Goal: Task Accomplishment & Management: Manage account settings

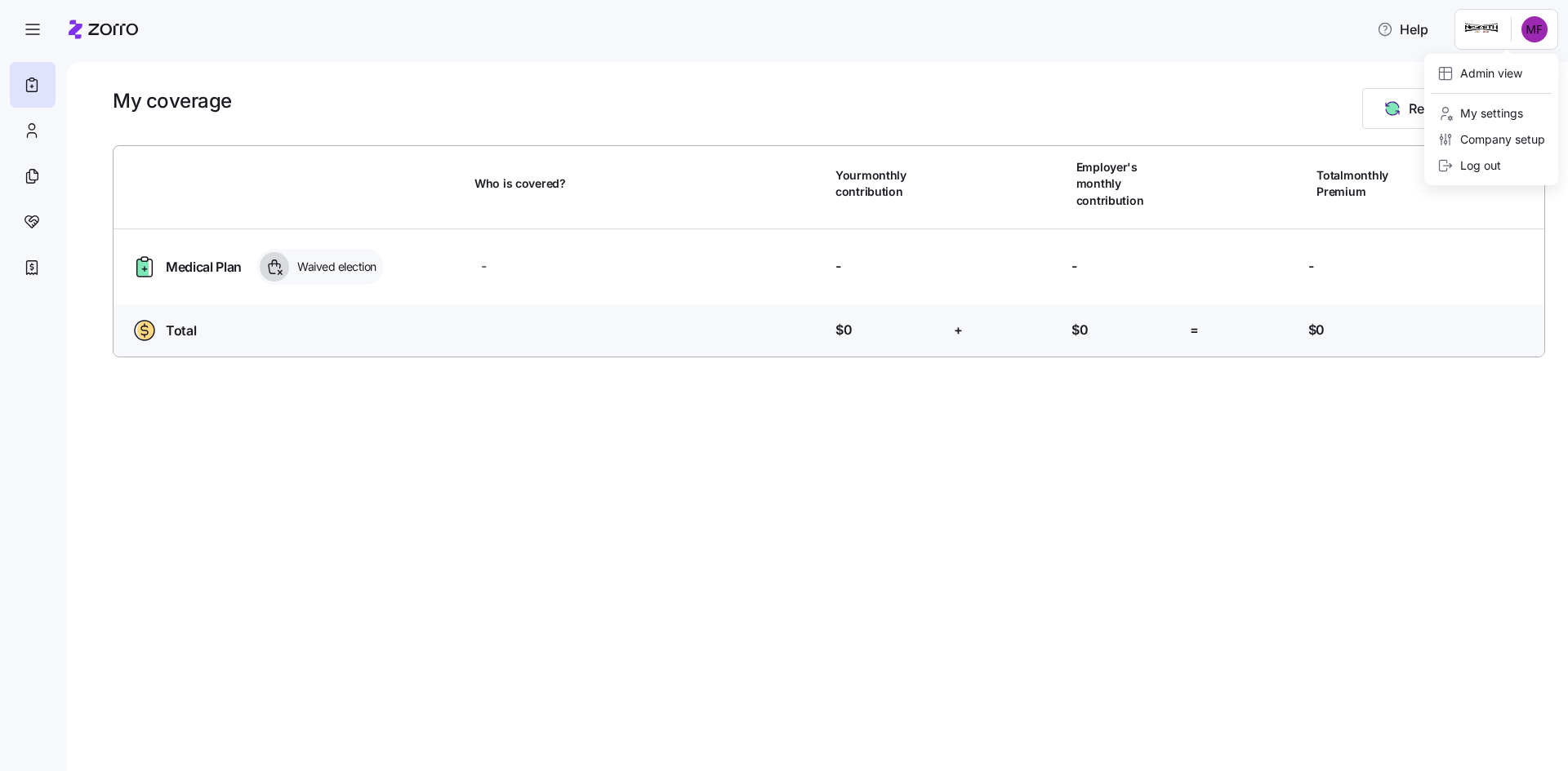
click at [1533, 36] on html "Help My coverage Report a Life Event Who is covered? Your monthly contribution …" at bounding box center [784, 380] width 1568 height 761
drag, startPoint x: 1479, startPoint y: 83, endPoint x: 1462, endPoint y: 83, distance: 17.0
click at [1479, 82] on div "Admin view" at bounding box center [1491, 73] width 120 height 26
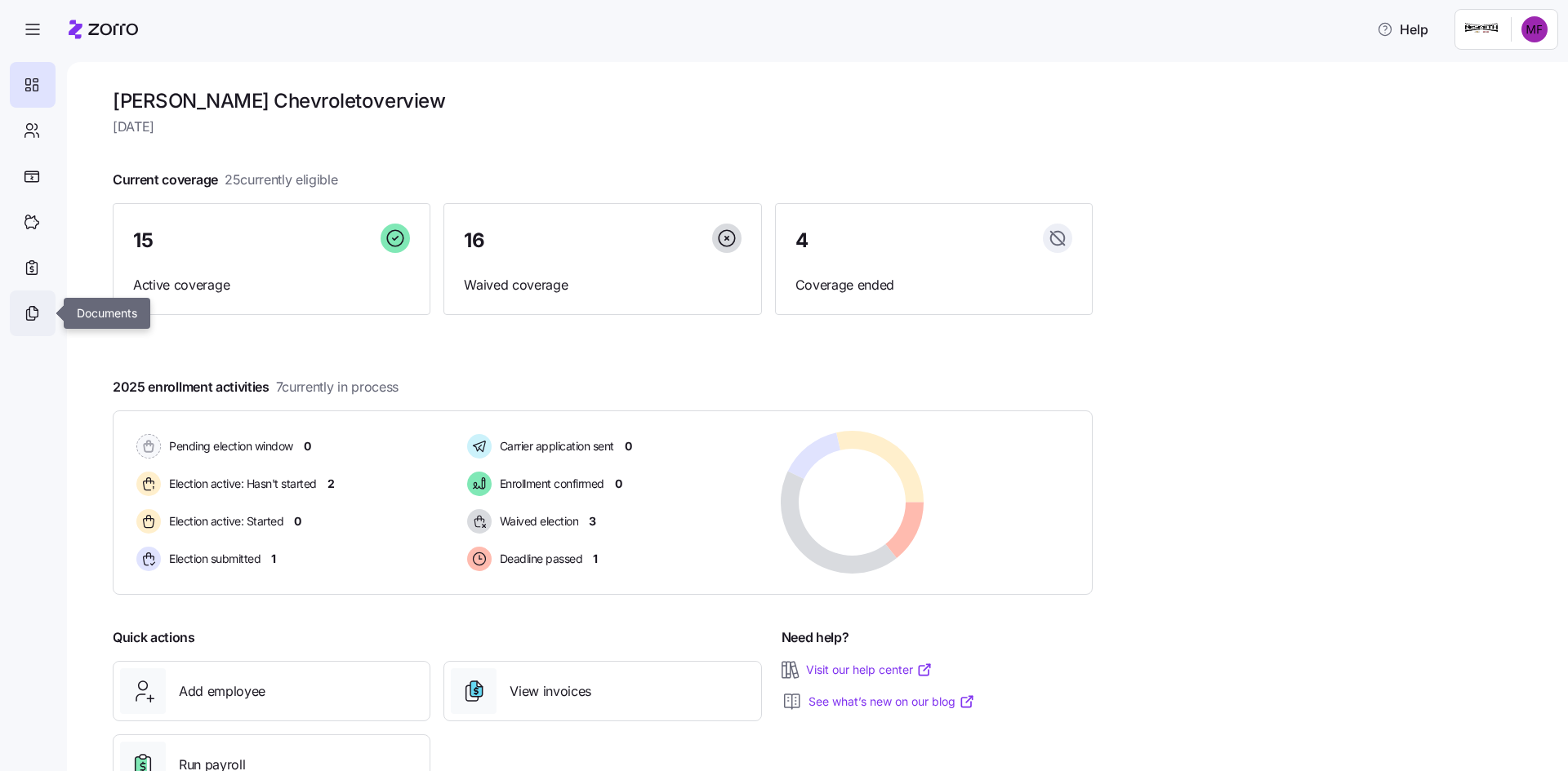
click at [33, 303] on div at bounding box center [32, 313] width 45 height 45
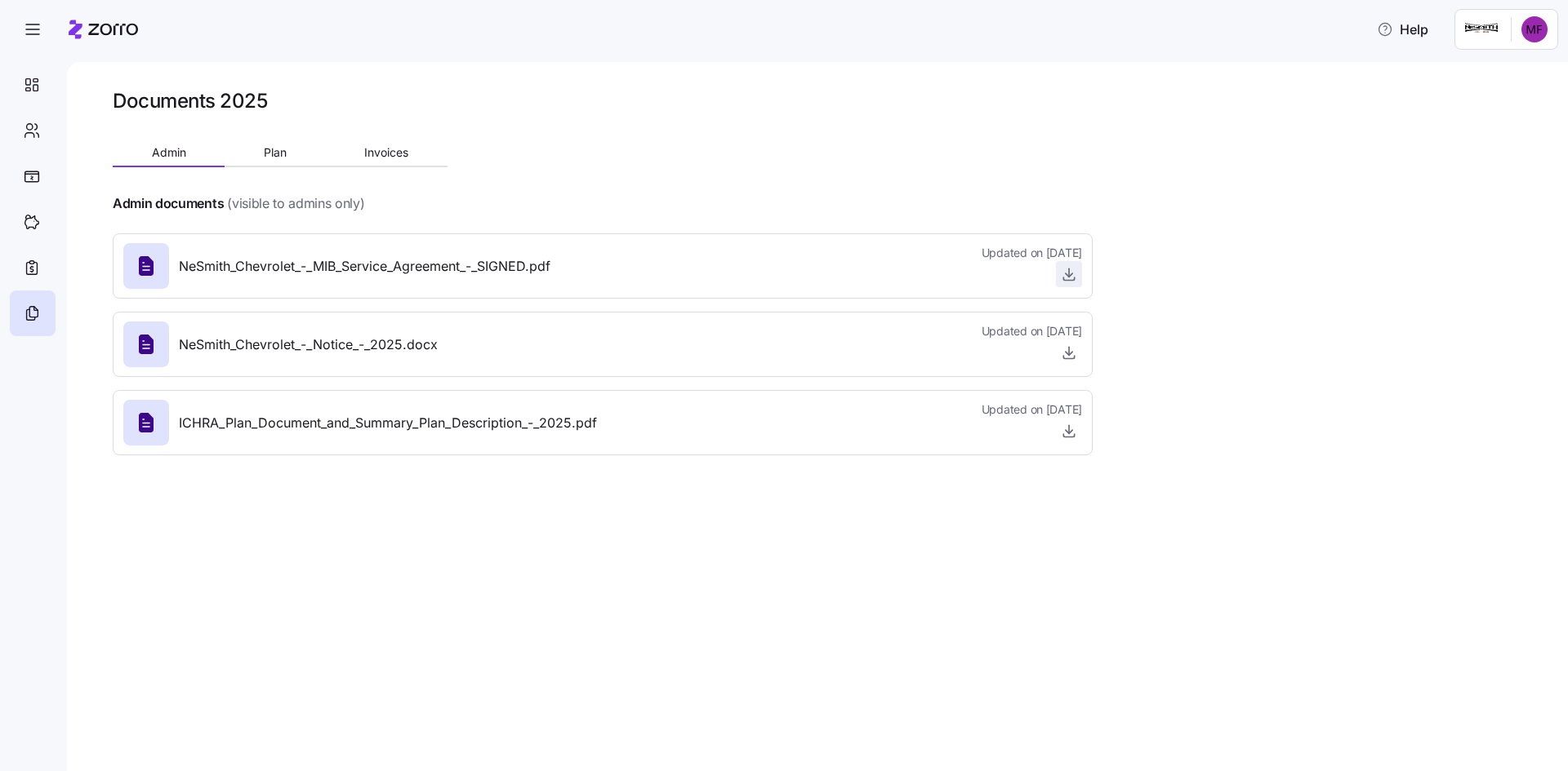
click at [1073, 271] on icon "button" at bounding box center [1068, 273] width 16 height 16
click at [887, 134] on div "Documents 2025 Admin Plan Invoices Admin documents (visible to admins only) NeS…" at bounding box center [603, 278] width 980 height 380
